Goal: Task Accomplishment & Management: Manage account settings

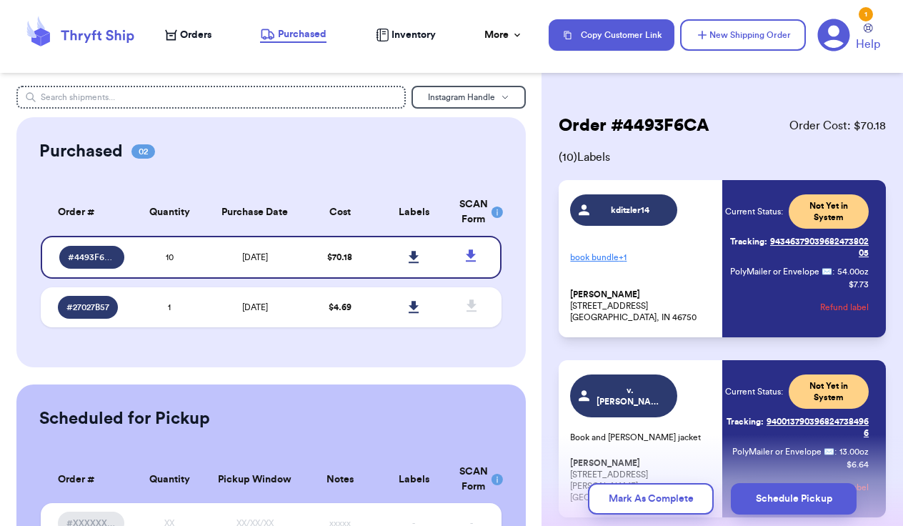
click at [196, 38] on span "Orders" at bounding box center [195, 35] width 31 height 14
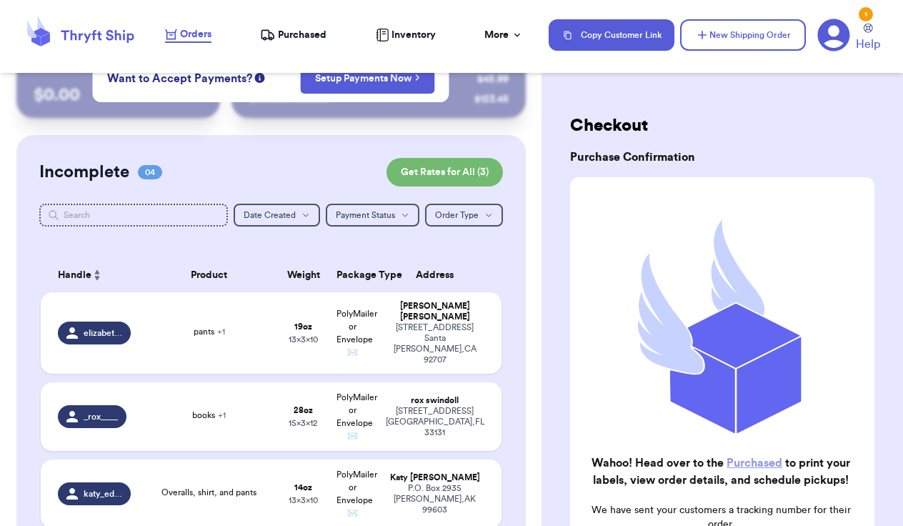
scroll to position [54, 0]
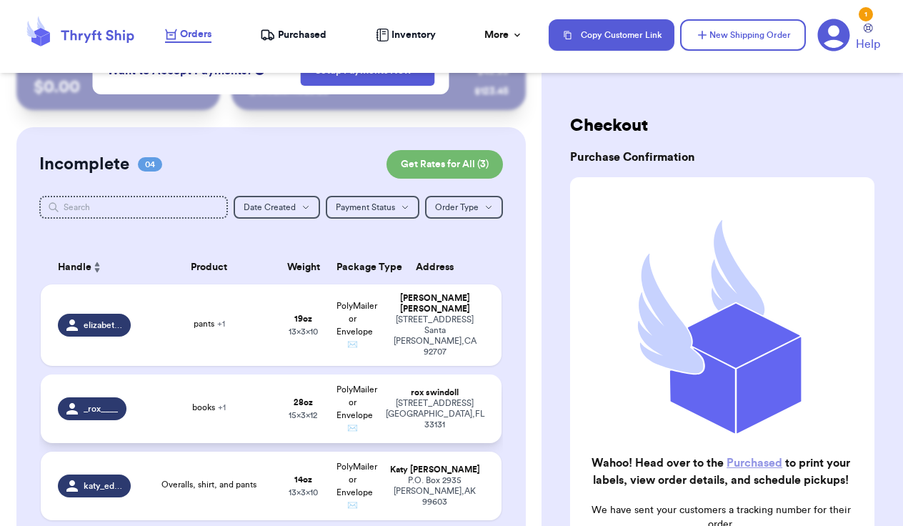
click at [415, 394] on div "rox swindoll" at bounding box center [435, 392] width 98 height 11
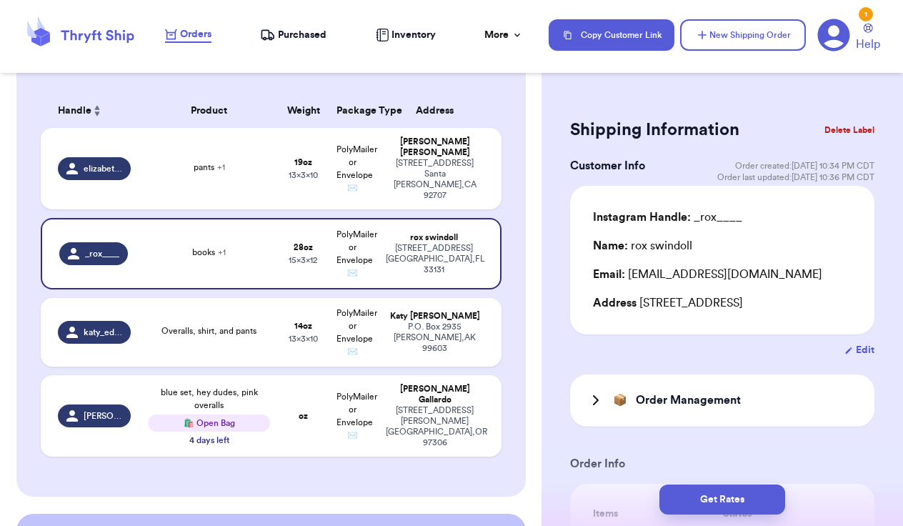
scroll to position [212, 0]
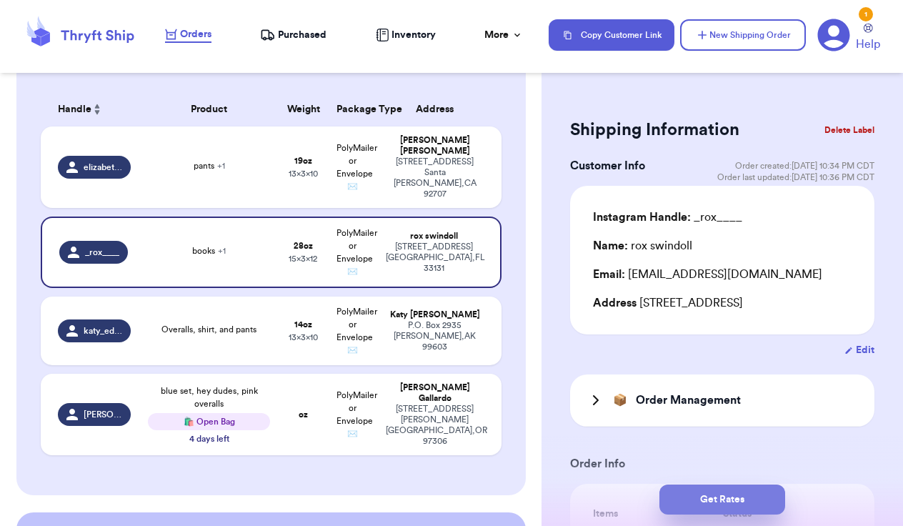
click at [739, 498] on button "Get Rates" at bounding box center [722, 499] width 126 height 30
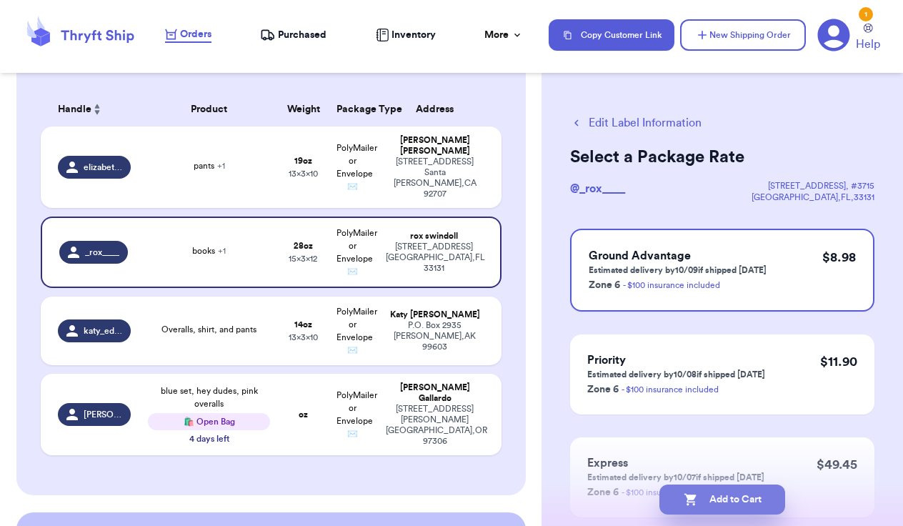
click at [739, 498] on button "Add to Cart" at bounding box center [722, 499] width 126 height 30
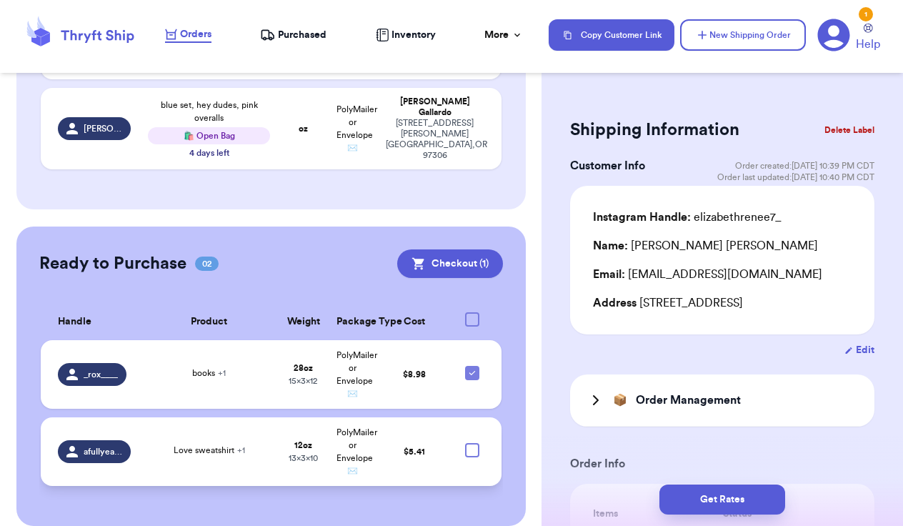
scroll to position [420, 0]
click at [185, 427] on td "Love sweatshirt + 1" at bounding box center [208, 452] width 139 height 69
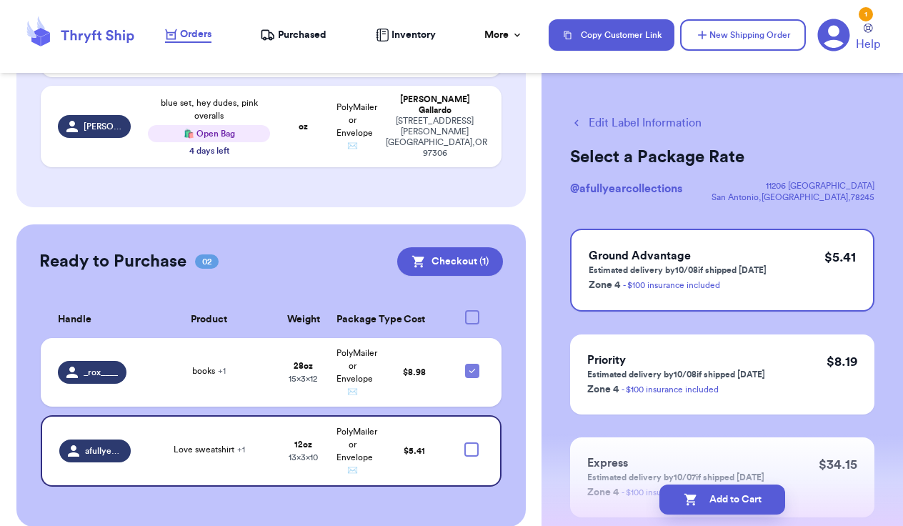
click at [577, 123] on icon "button" at bounding box center [576, 122] width 13 height 13
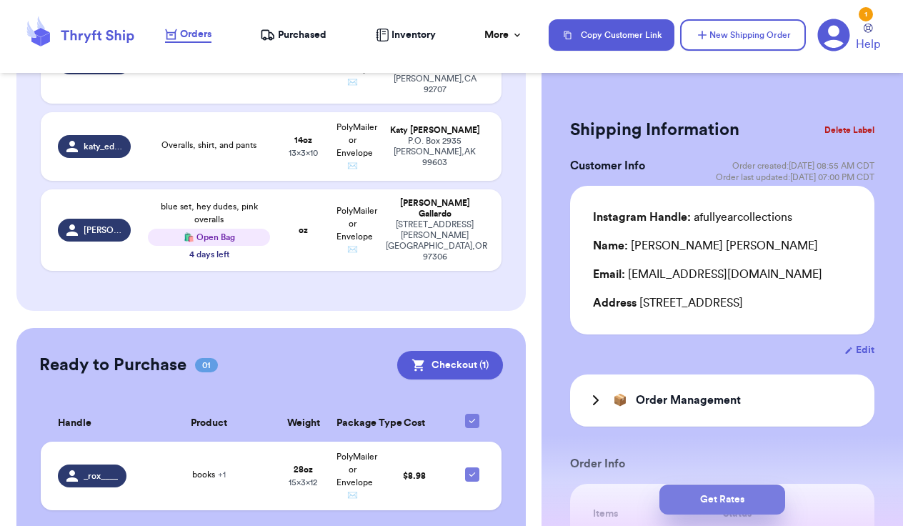
click at [739, 495] on button "Get Rates" at bounding box center [722, 499] width 126 height 30
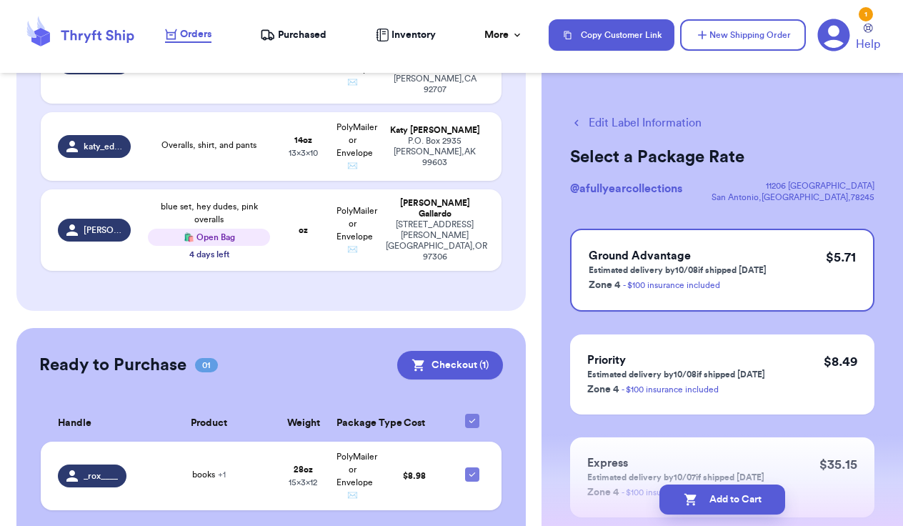
click at [739, 495] on button "Add to Cart" at bounding box center [722, 499] width 126 height 30
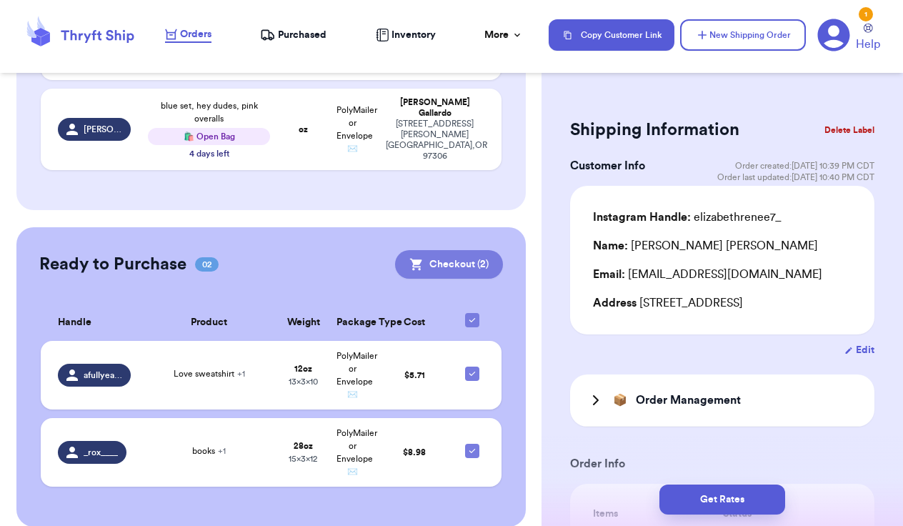
click at [467, 251] on button "Checkout ( 2 )" at bounding box center [449, 264] width 108 height 29
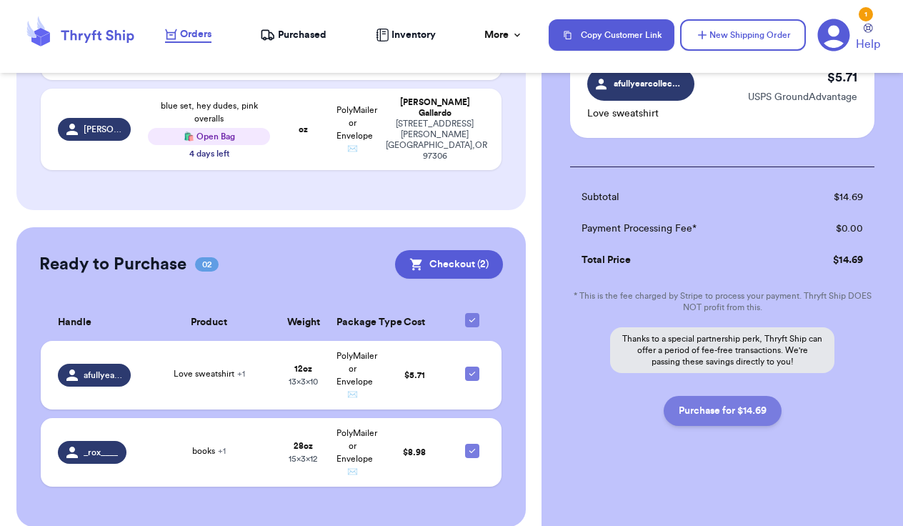
scroll to position [226, 0]
click at [741, 409] on button "Purchase for $14.69" at bounding box center [723, 411] width 118 height 30
checkbox input "false"
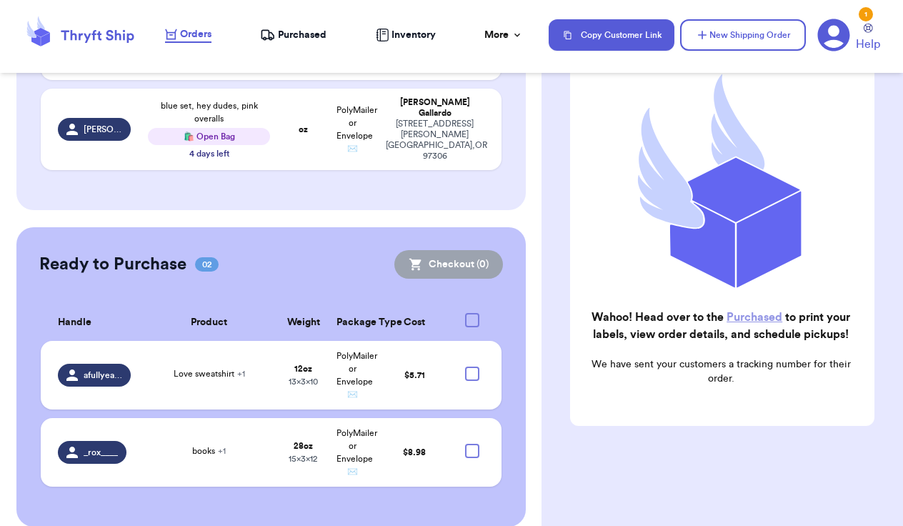
checkbox input "true"
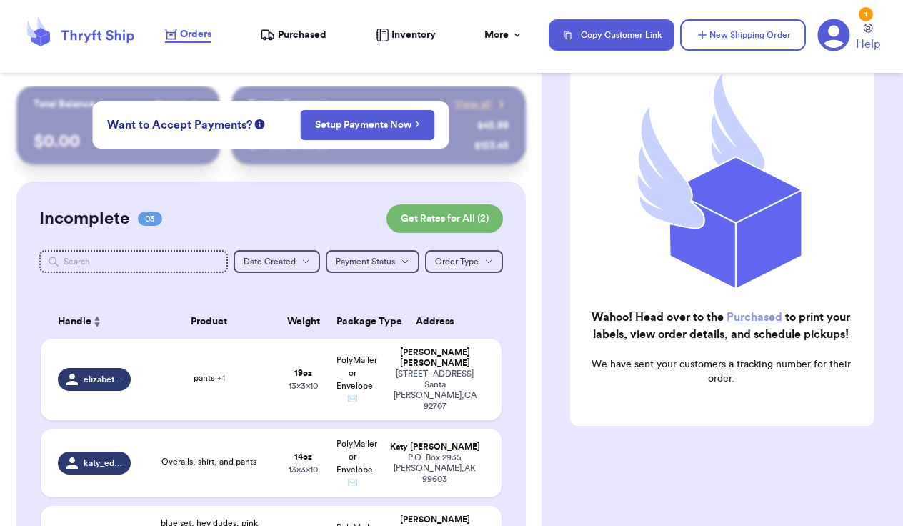
scroll to position [0, 0]
click at [310, 29] on span "Purchased" at bounding box center [302, 35] width 49 height 14
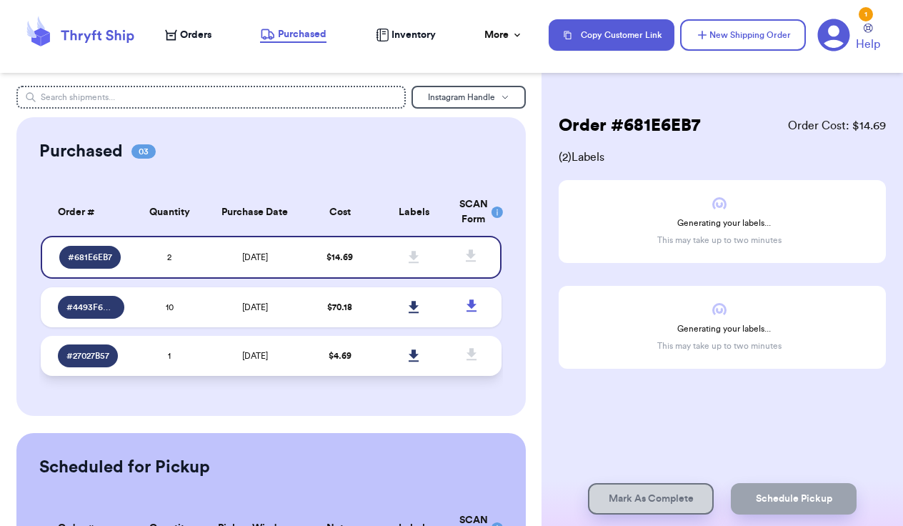
click at [264, 360] on span "[DATE]" at bounding box center [255, 355] width 26 height 9
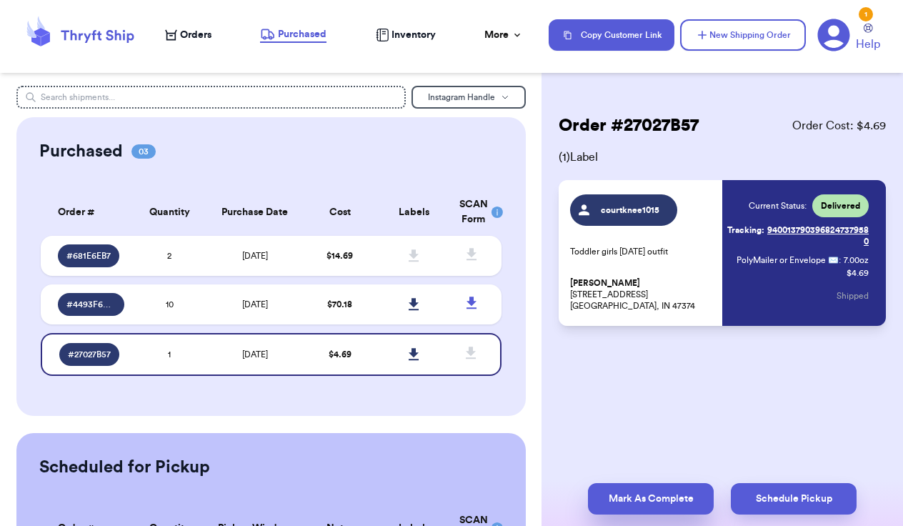
click at [662, 490] on button "Mark As Complete" at bounding box center [651, 498] width 126 height 31
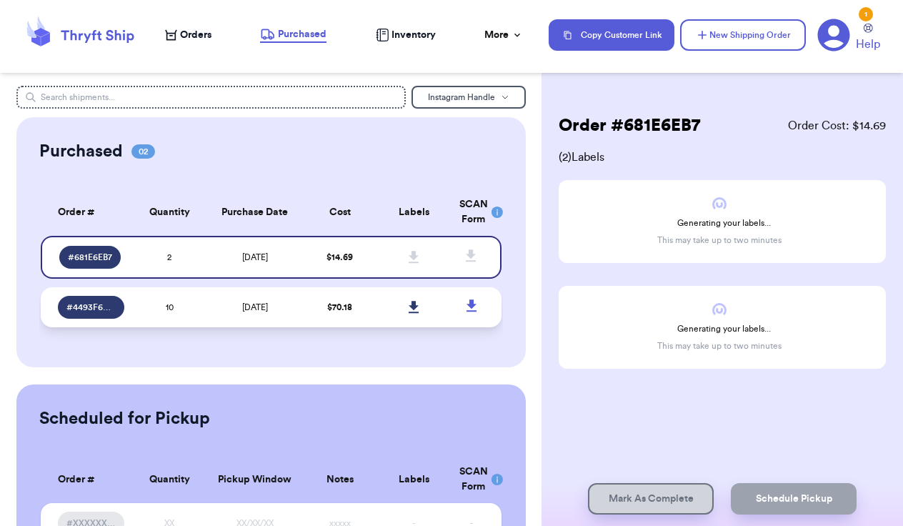
click at [363, 315] on td "$ 70.18" at bounding box center [340, 307] width 74 height 40
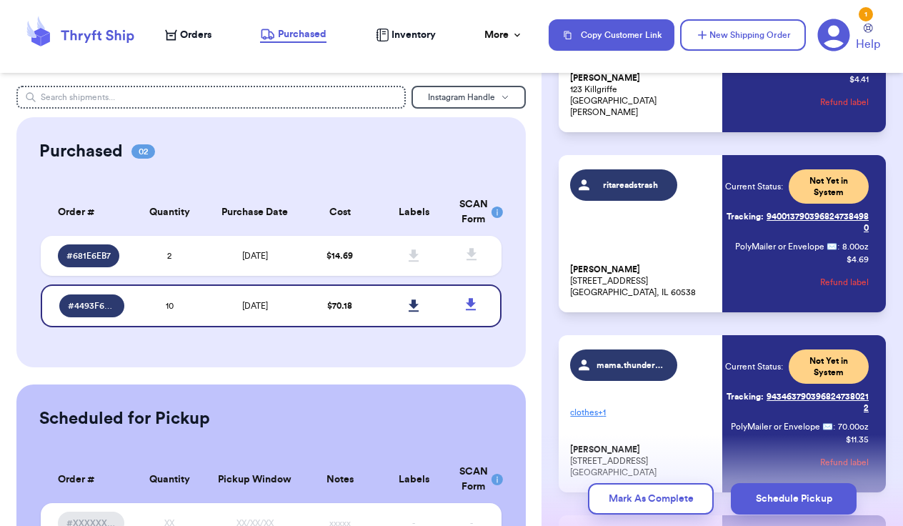
scroll to position [582, 0]
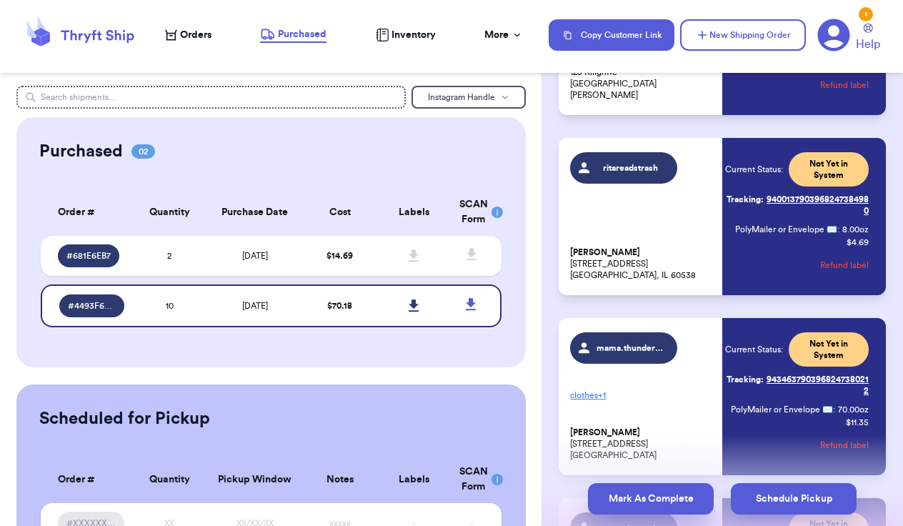
click at [669, 504] on button "Mark As Complete" at bounding box center [651, 498] width 126 height 31
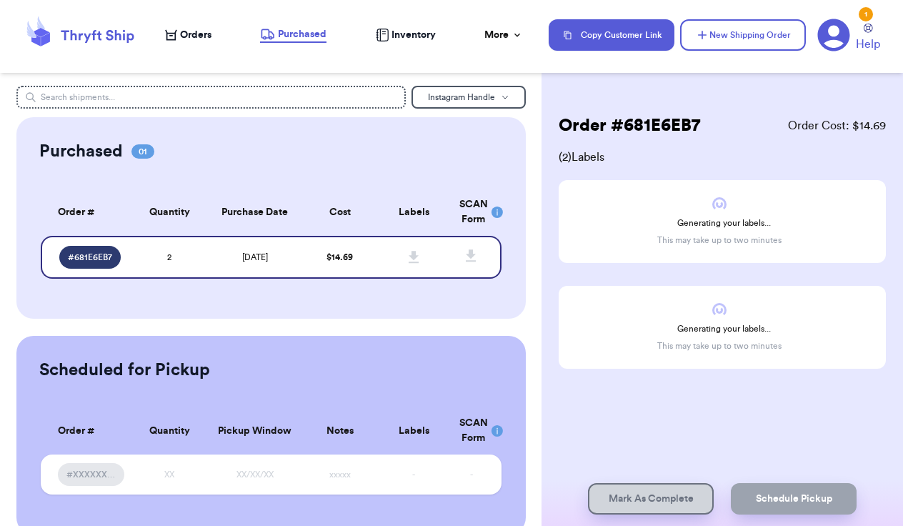
click at [409, 35] on span "Inventory" at bounding box center [413, 35] width 44 height 14
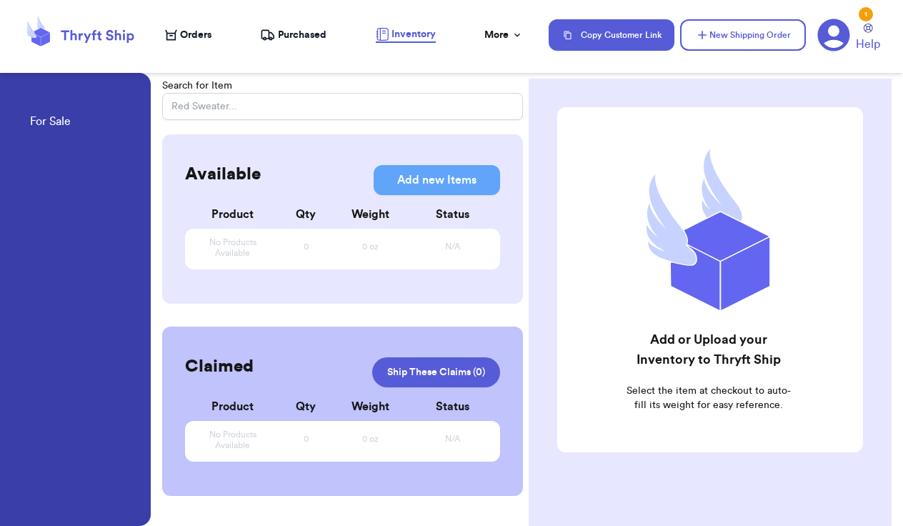
click at [295, 30] on span "Purchased" at bounding box center [302, 35] width 49 height 14
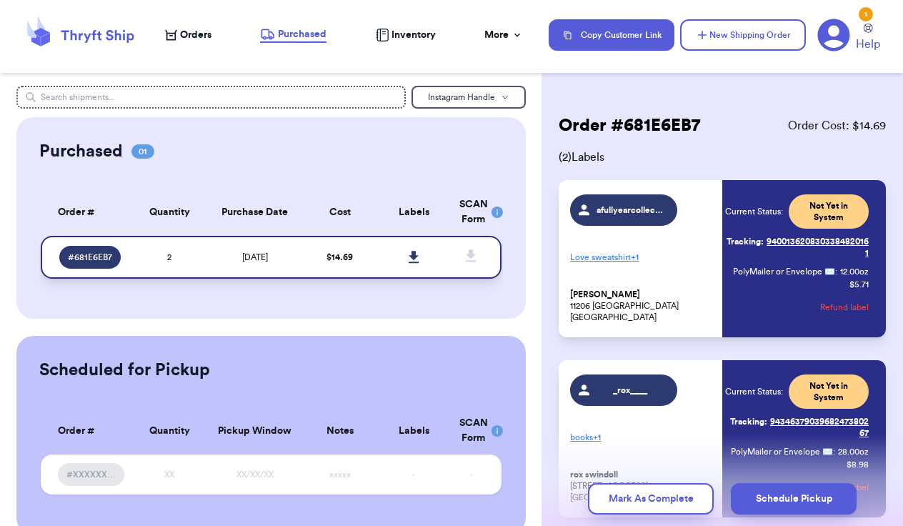
click at [411, 264] on icon at bounding box center [414, 257] width 11 height 13
